Goal: Transaction & Acquisition: Purchase product/service

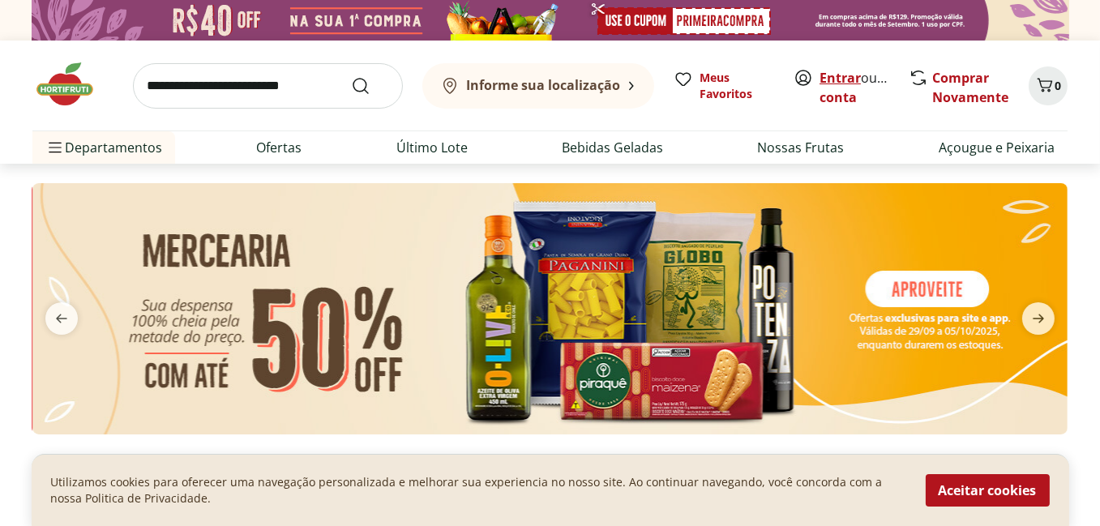
click at [835, 75] on link "Entrar" at bounding box center [840, 78] width 41 height 18
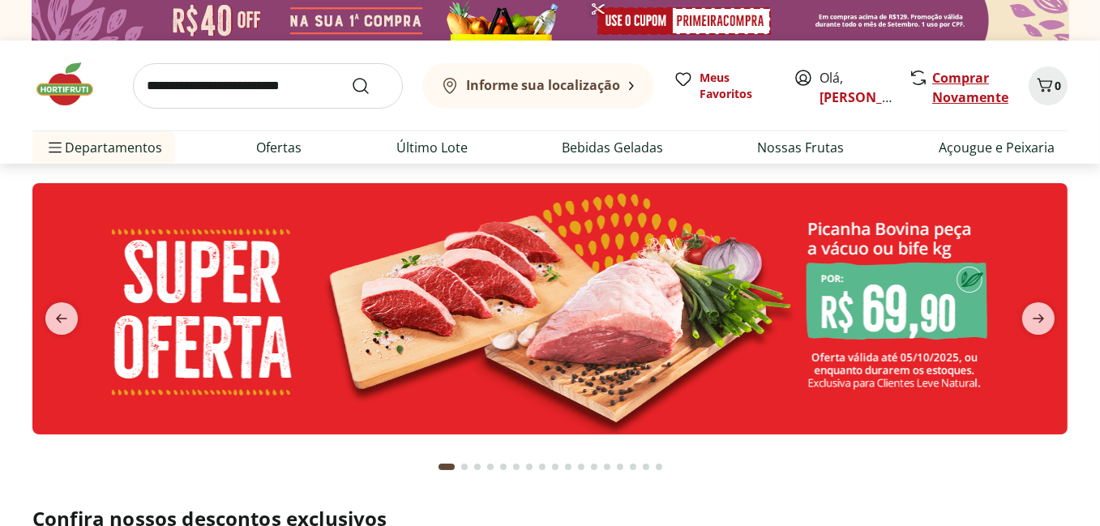
click at [936, 90] on link "Comprar Novamente" at bounding box center [970, 87] width 76 height 37
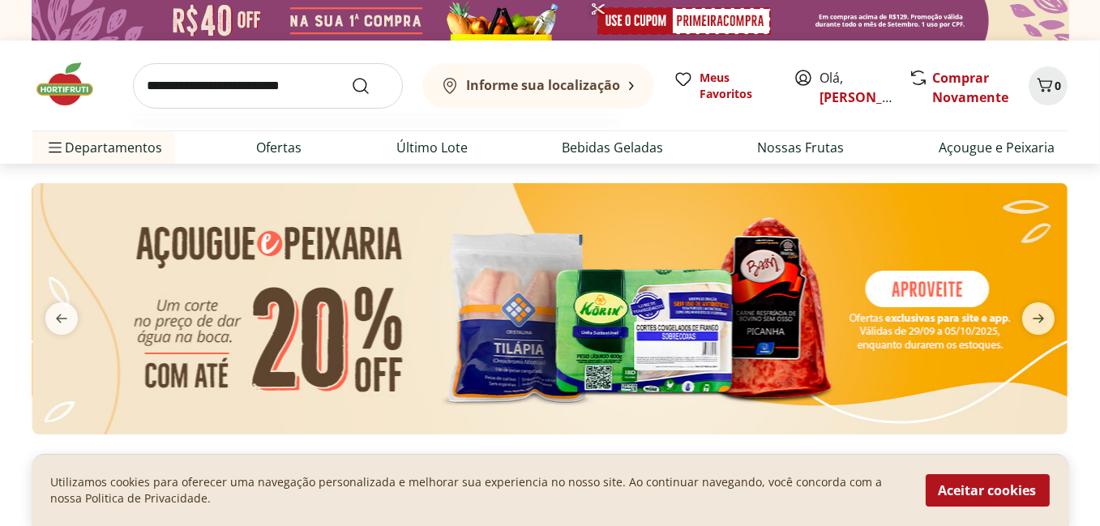
click at [225, 90] on input "search" at bounding box center [268, 85] width 270 height 45
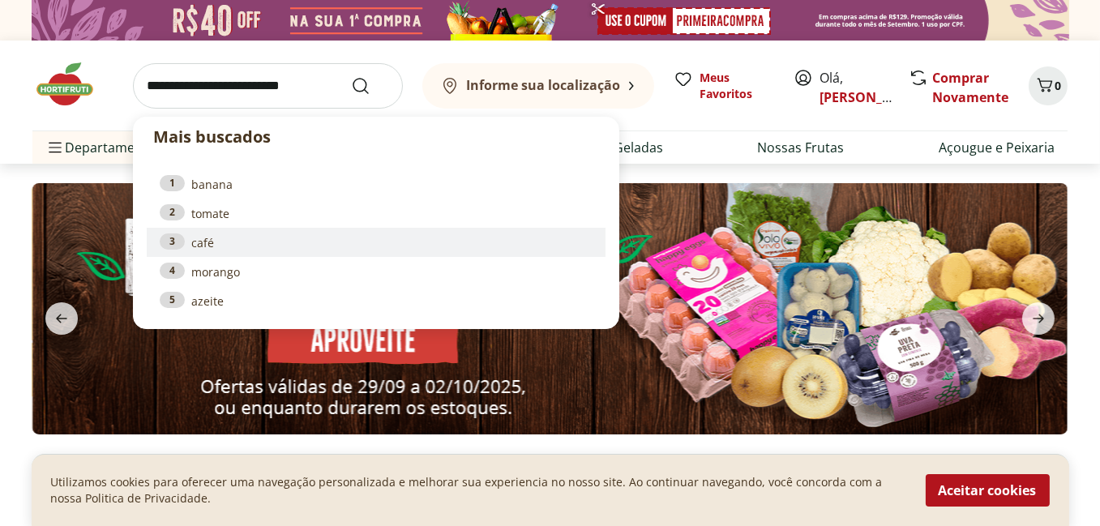
click at [204, 246] on link "3 café" at bounding box center [376, 242] width 433 height 18
type input "****"
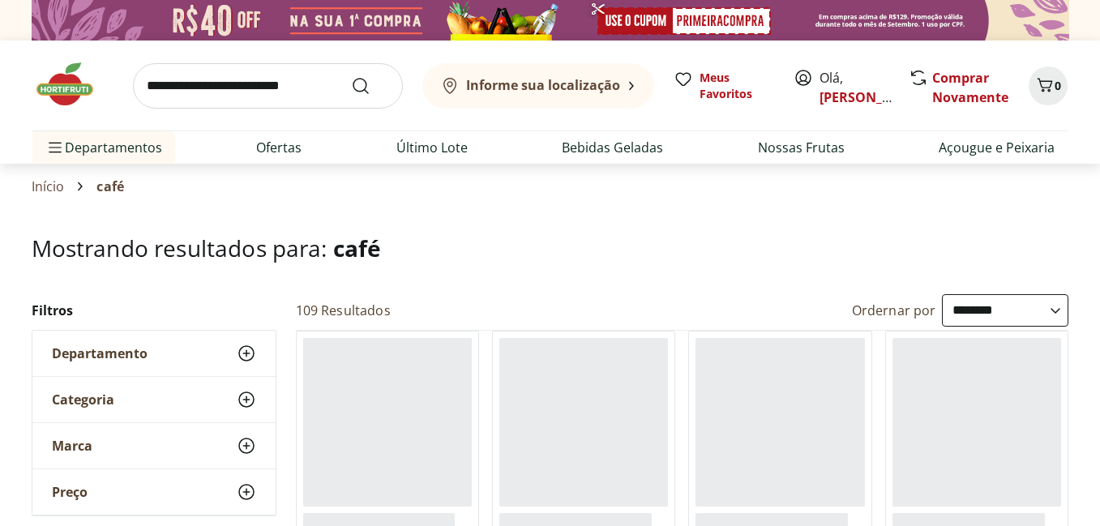
select select "**********"
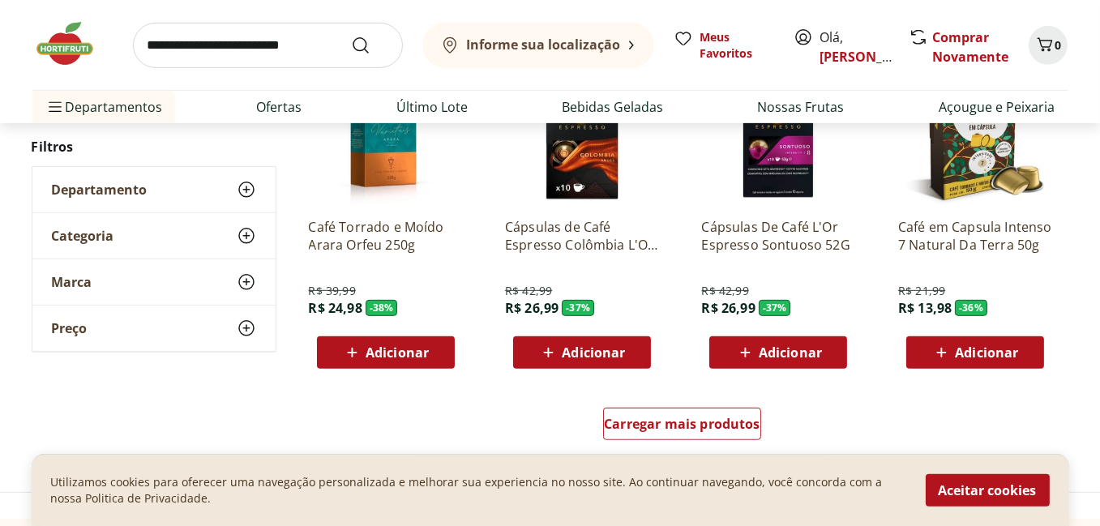
scroll to position [1009, 0]
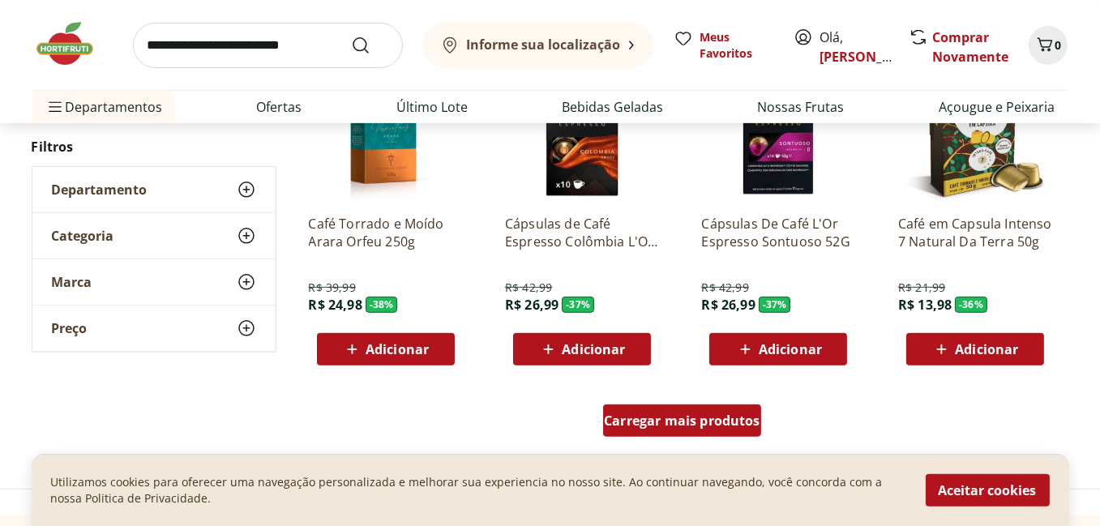
click at [675, 424] on span "Carregar mais produtos" at bounding box center [682, 420] width 156 height 13
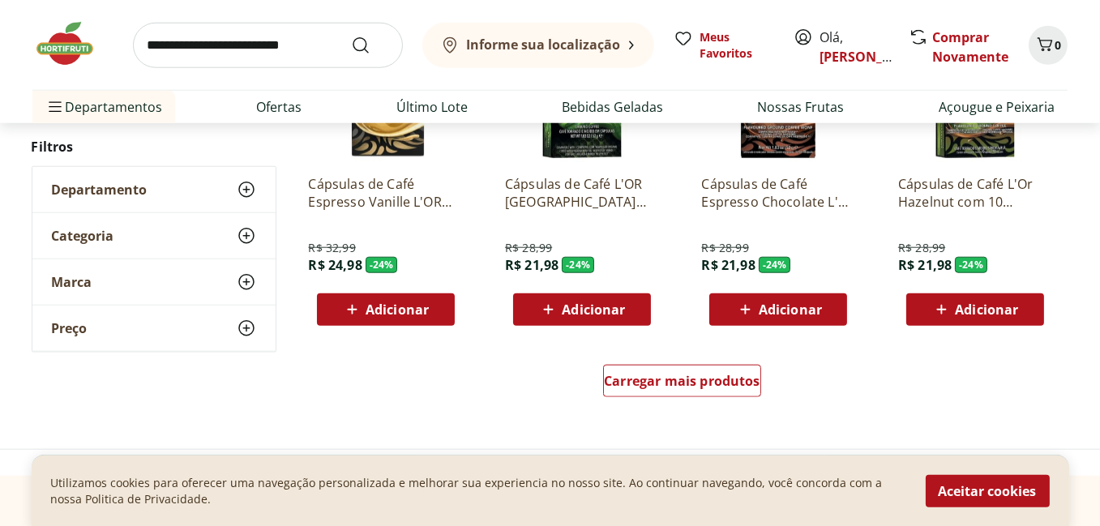
scroll to position [2111, 0]
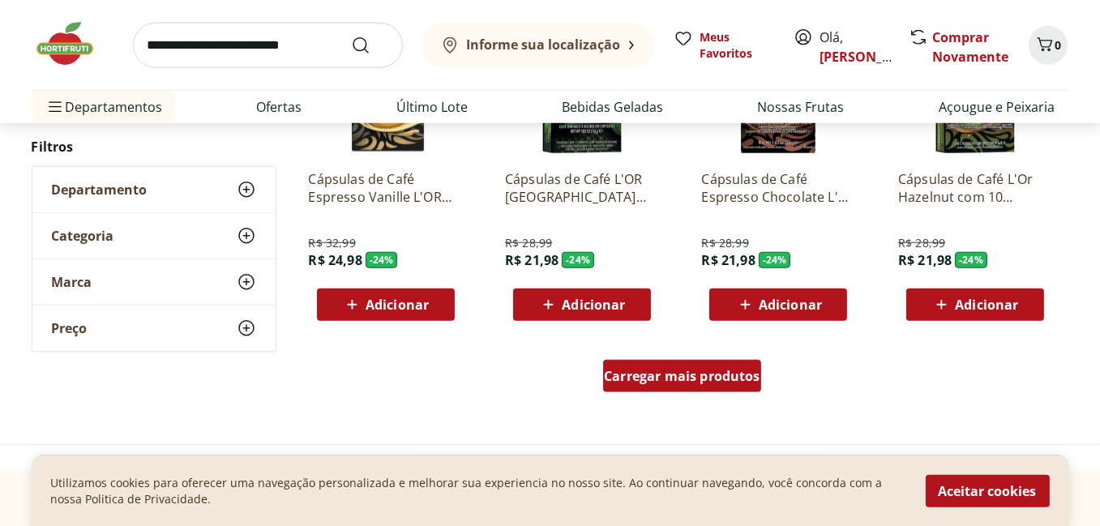
click at [670, 375] on span "Carregar mais produtos" at bounding box center [682, 376] width 156 height 13
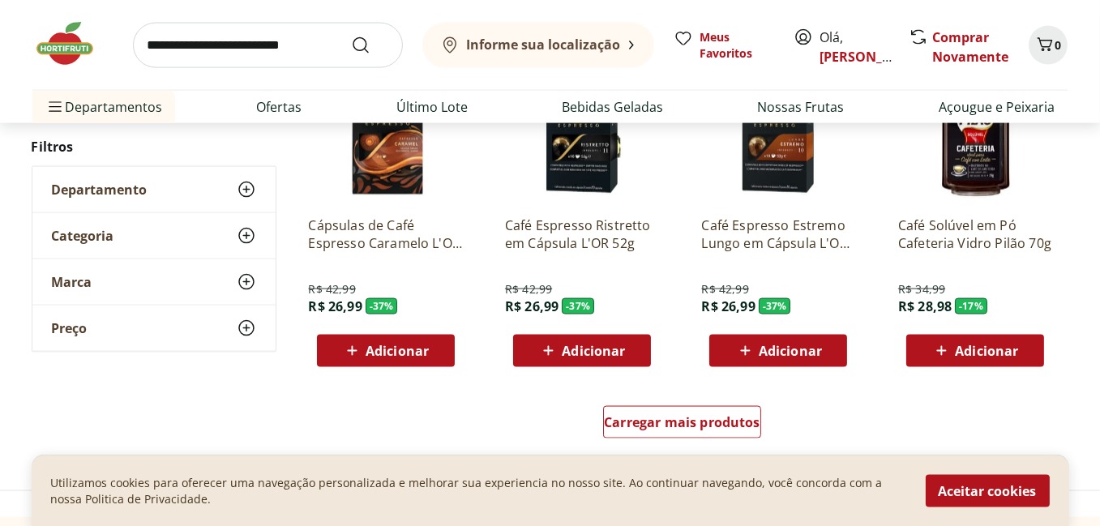
scroll to position [3158, 0]
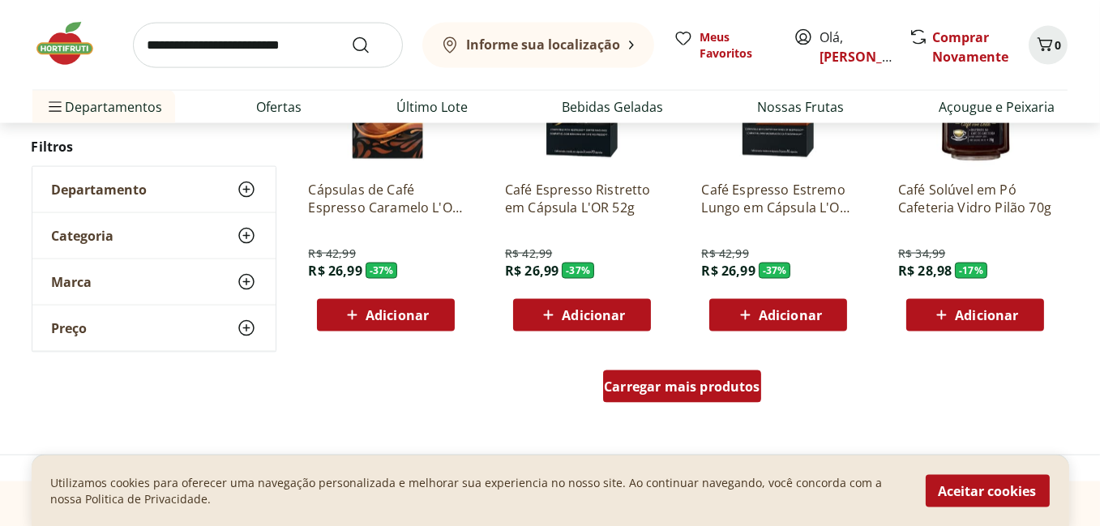
click at [666, 385] on span "Carregar mais produtos" at bounding box center [682, 386] width 156 height 13
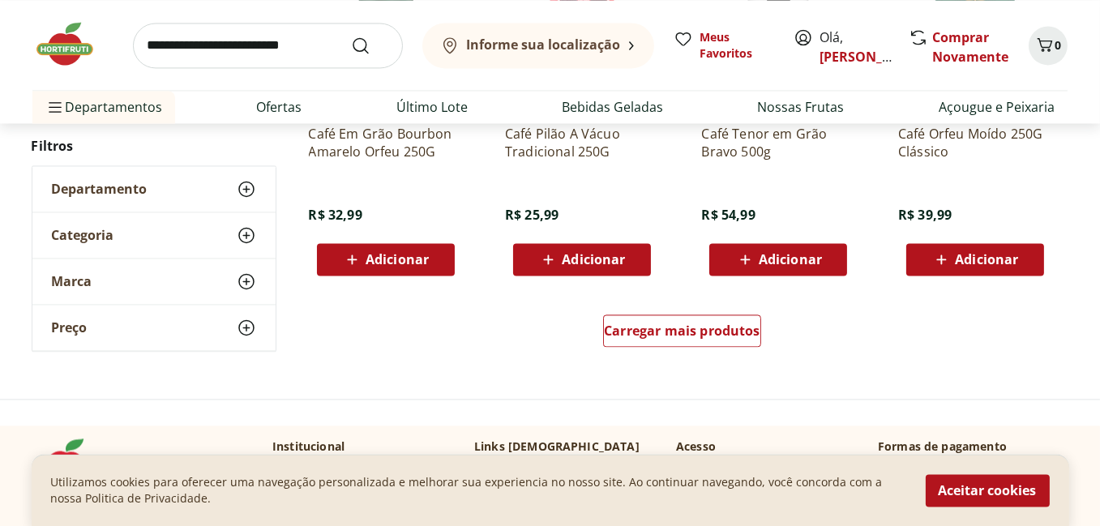
scroll to position [4285, 0]
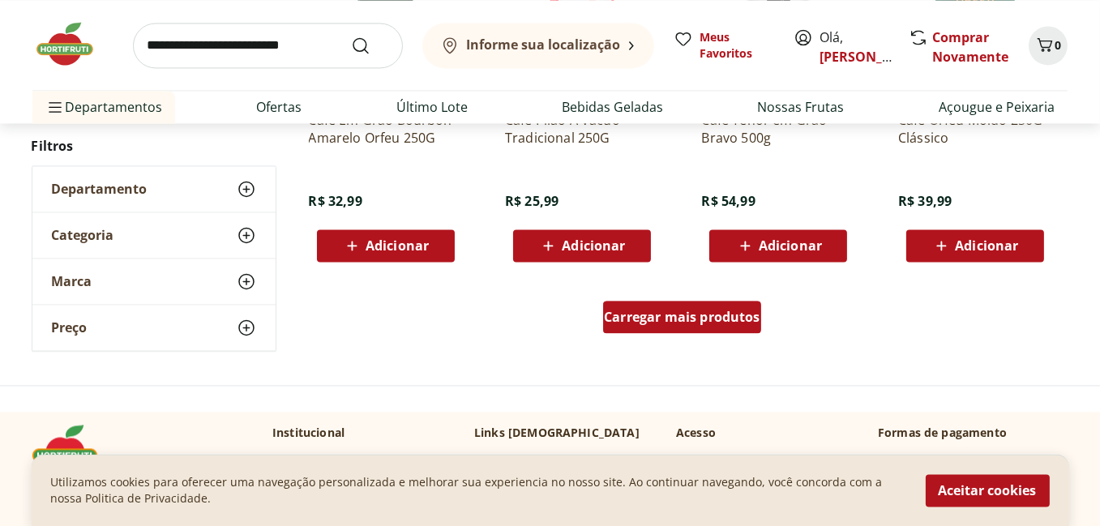
click at [687, 313] on span "Carregar mais produtos" at bounding box center [682, 317] width 156 height 13
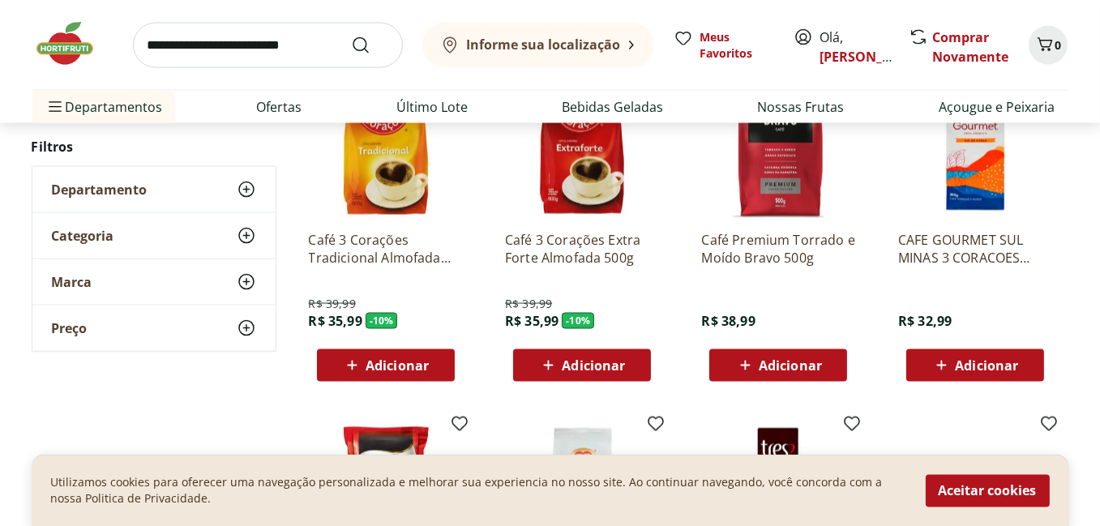
scroll to position [3401, 0]
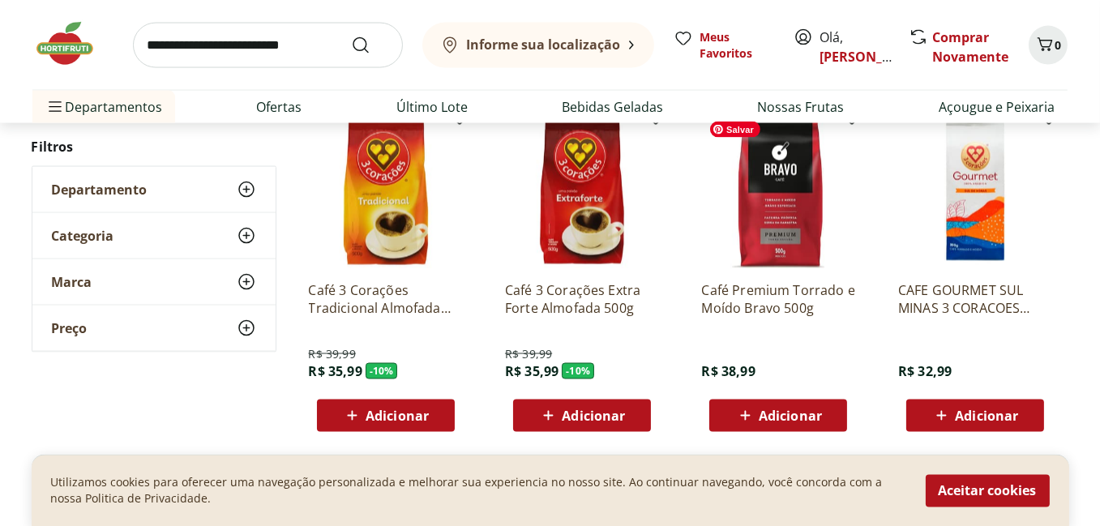
click at [785, 215] on img at bounding box center [778, 191] width 154 height 154
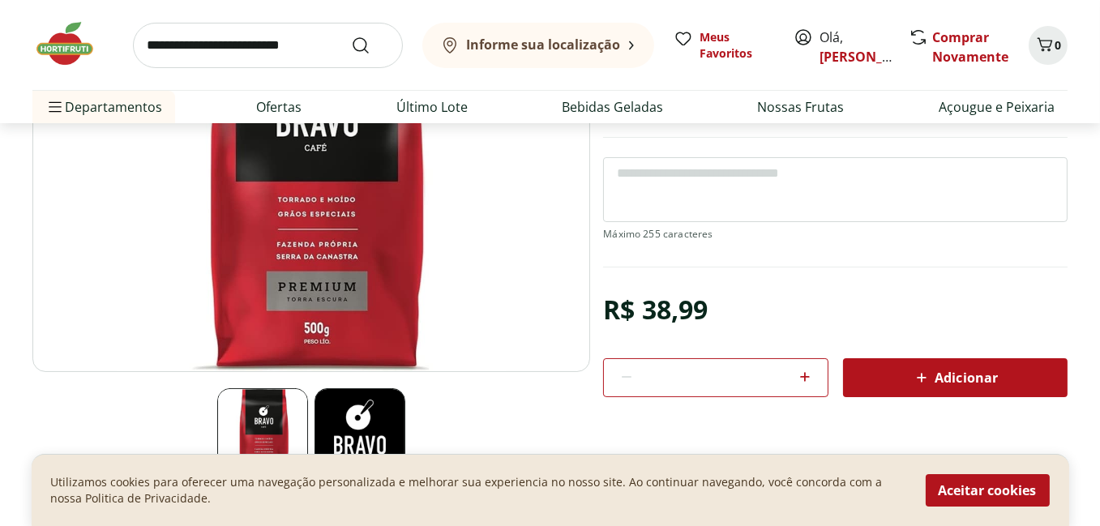
scroll to position [215, 0]
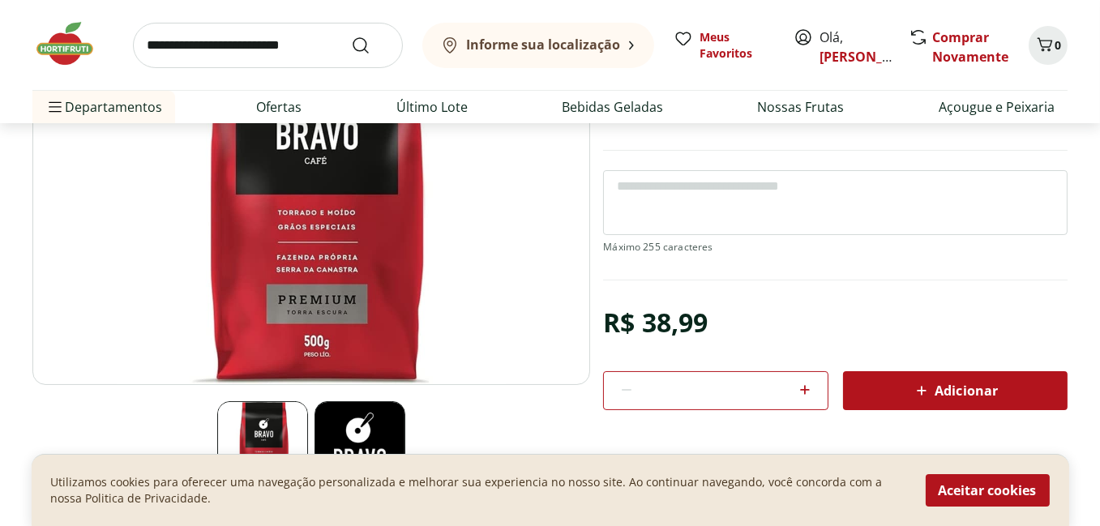
click at [962, 395] on span "Adicionar" at bounding box center [955, 390] width 86 height 19
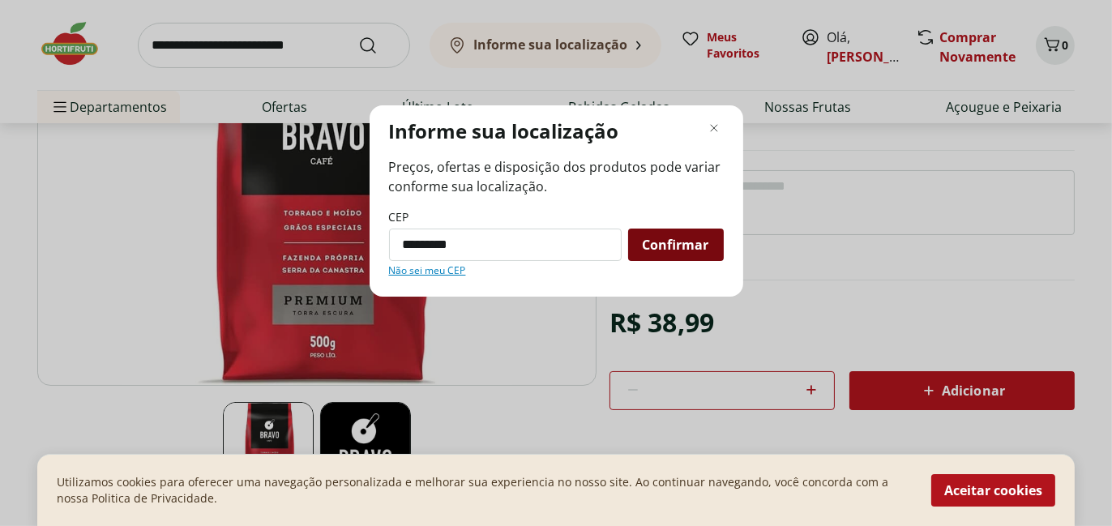
type input "*********"
click at [683, 238] on span "Confirmar" at bounding box center [676, 244] width 66 height 13
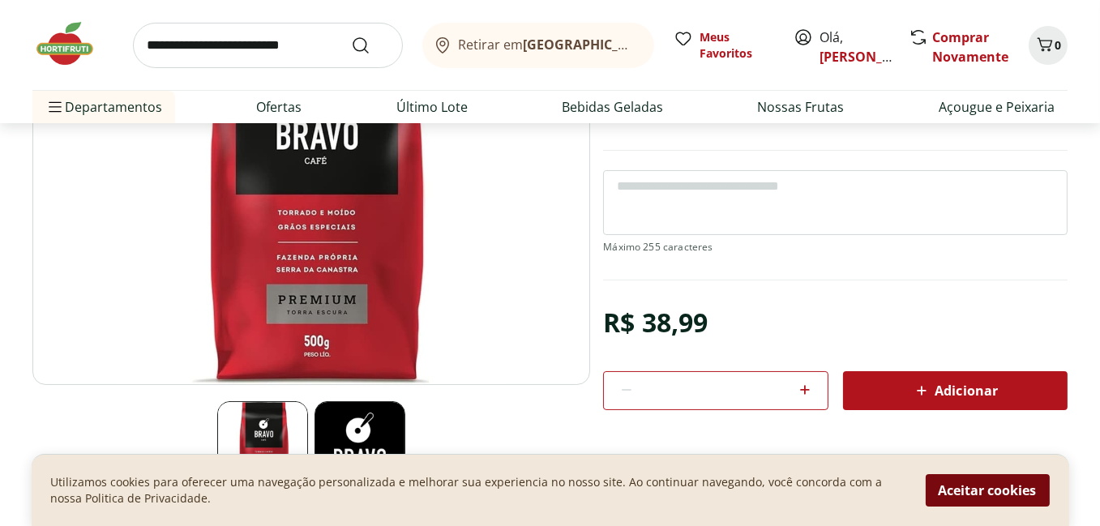
click at [1005, 493] on button "Aceitar cookies" at bounding box center [988, 490] width 124 height 32
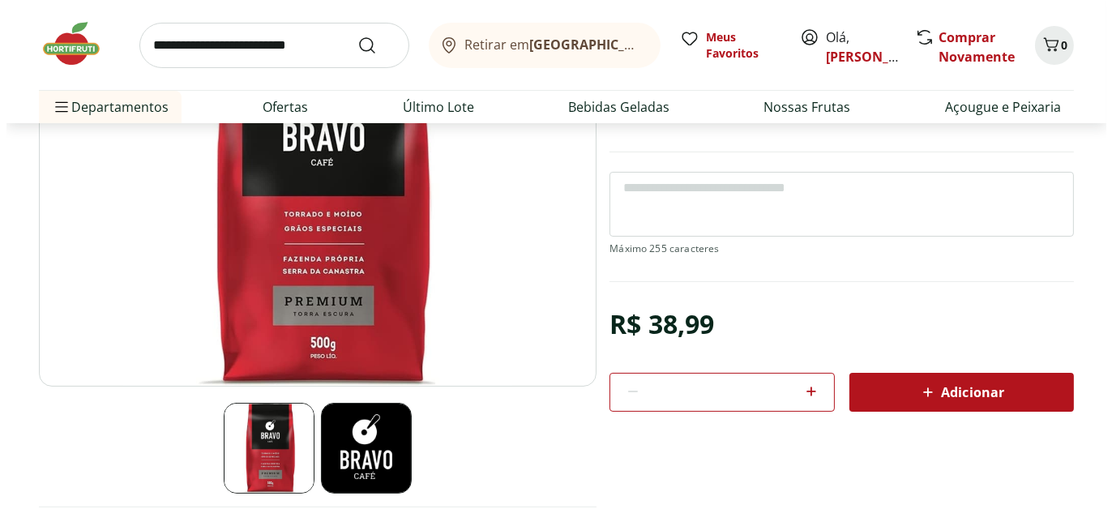
scroll to position [218, 0]
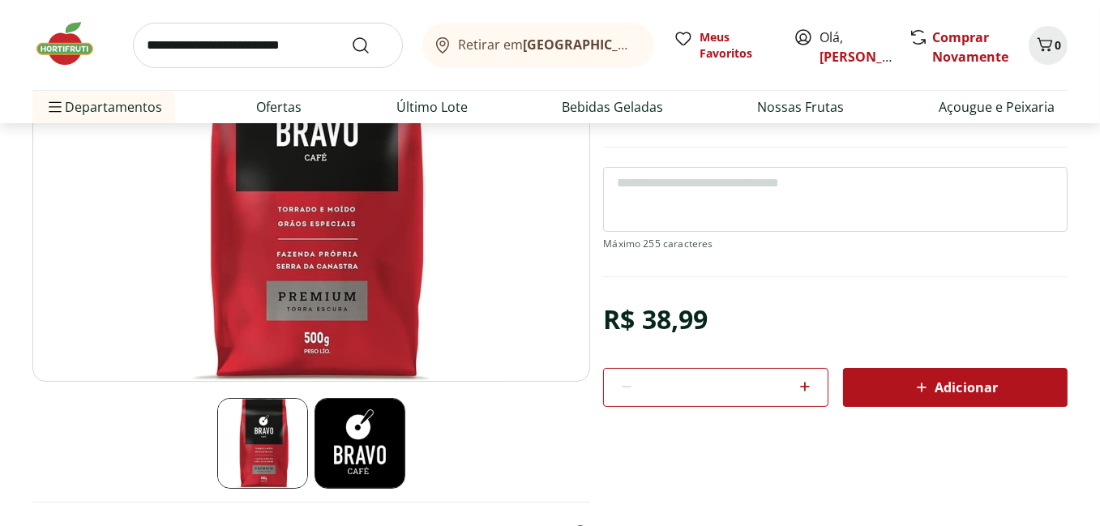
click at [953, 388] on span "Adicionar" at bounding box center [955, 387] width 86 height 19
click at [1047, 54] on span "Carrinho" at bounding box center [1044, 45] width 19 height 21
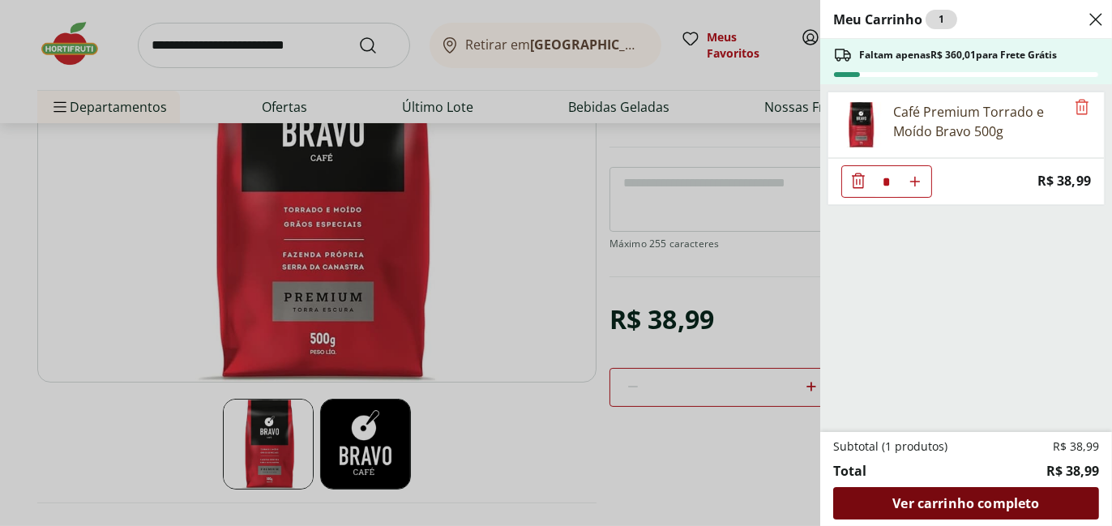
click at [975, 505] on span "Ver carrinho completo" at bounding box center [966, 503] width 147 height 13
